Goal: Transaction & Acquisition: Download file/media

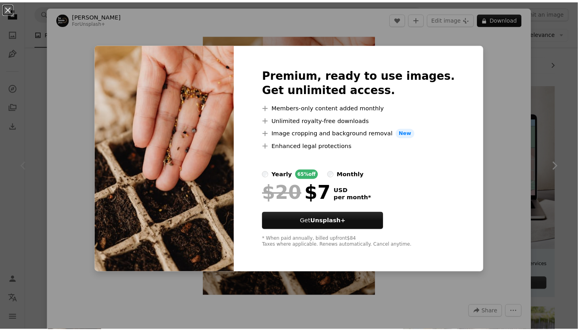
scroll to position [113, 0]
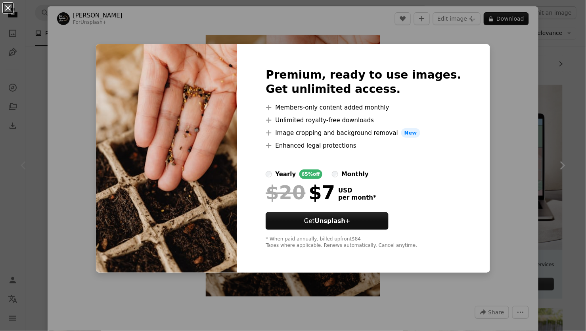
click at [6, 5] on button "An X shape" at bounding box center [8, 8] width 10 height 10
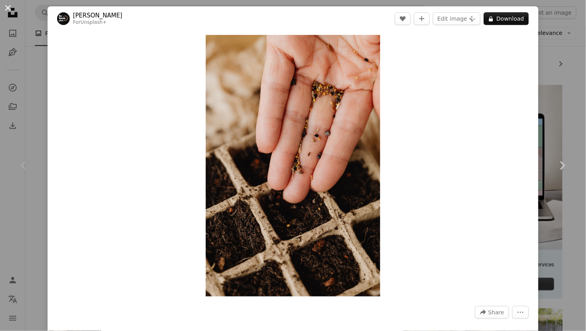
click at [8, 7] on button "An X shape" at bounding box center [8, 8] width 10 height 10
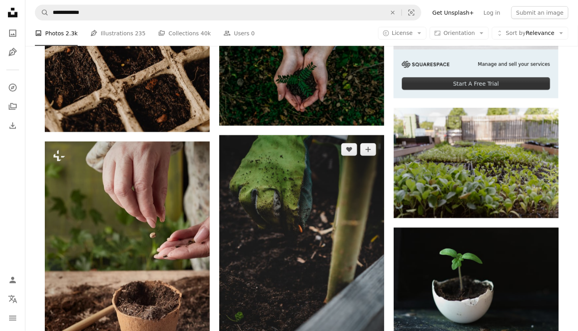
scroll to position [381, 0]
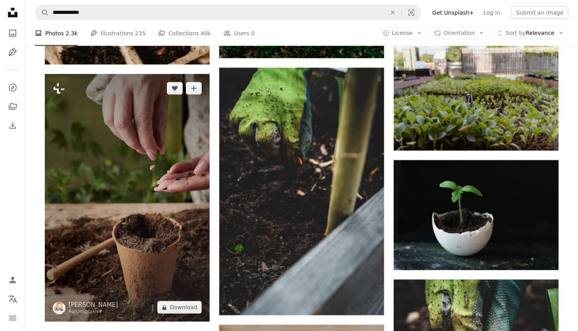
click at [143, 181] on img at bounding box center [127, 197] width 165 height 247
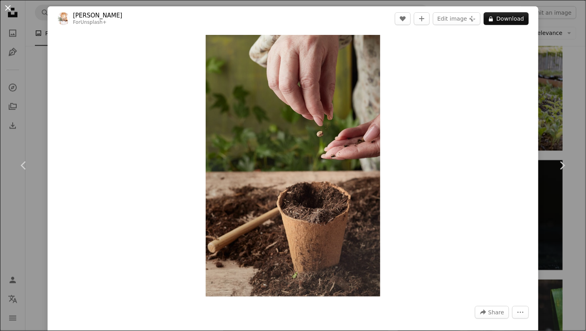
click at [9, 8] on button "An X shape" at bounding box center [8, 8] width 10 height 10
